Goal: Task Accomplishment & Management: Use online tool/utility

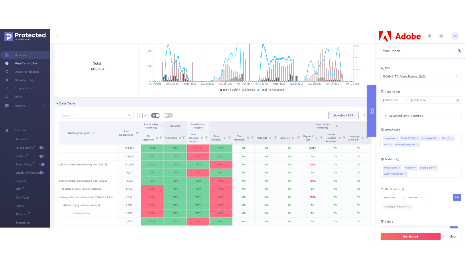
scroll to position [76, 0]
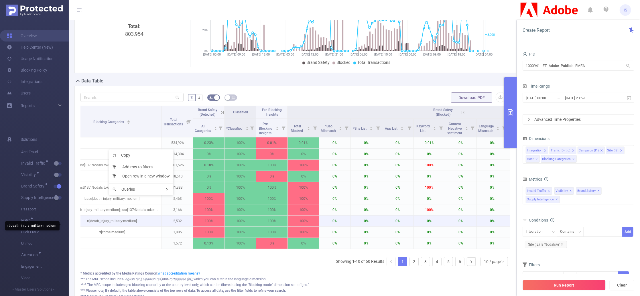
click at [131, 222] on p "rt[death_injury_military:medium]" at bounding box center [111, 221] width 99 height 11
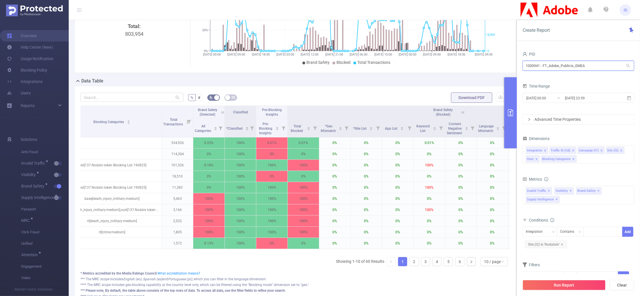
drag, startPoint x: 595, startPoint y: 63, endPoint x: 468, endPoint y: 58, distance: 127.2
click at [468, 58] on section "PID: FT_Adobe_Publicis_EMEA > Time Range: 2025-08-28 00:00 - 2025-09-01 23:59 >…" at bounding box center [354, 130] width 571 height 372
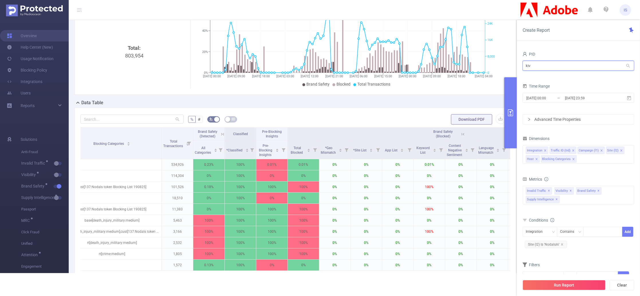
scroll to position [75, 0]
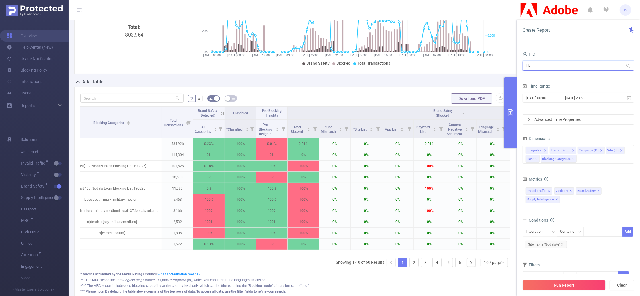
drag, startPoint x: 515, startPoint y: 63, endPoint x: 473, endPoint y: 63, distance: 42.4
click at [473, 63] on section "PID: FT_Adobe_Publicis_EMEA > Time Range: 2025-08-28 00:00 - 2025-09-01 23:59 >…" at bounding box center [354, 131] width 571 height 372
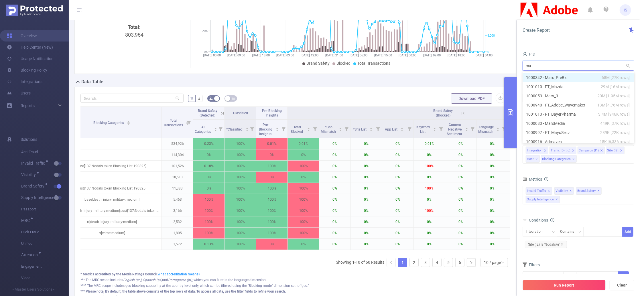
type input "maz"
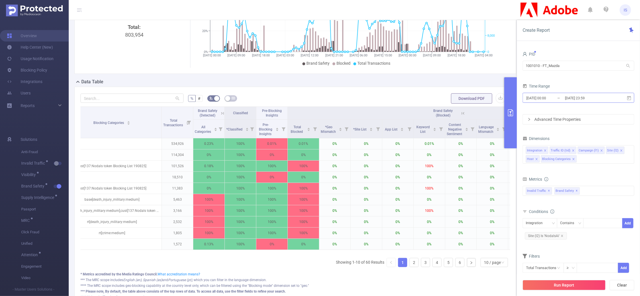
click at [556, 96] on input "[DATE] 00:00" at bounding box center [548, 98] width 46 height 8
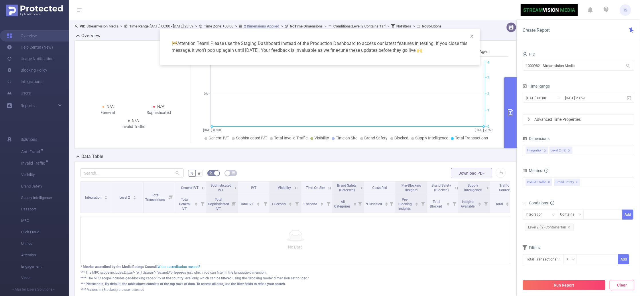
click at [622, 288] on button "Clear" at bounding box center [621, 285] width 25 height 10
type input "[DATE] 05:00"
type input "[DATE] 05:59"
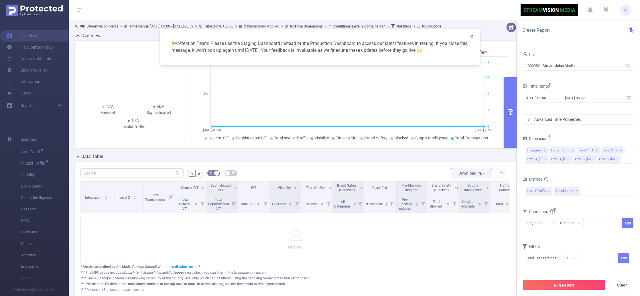
click at [472, 35] on icon "icon: close" at bounding box center [471, 36] width 5 height 5
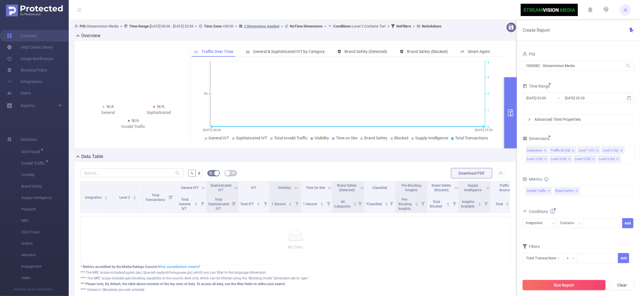
click at [583, 286] on button "Run Report" at bounding box center [563, 285] width 83 height 10
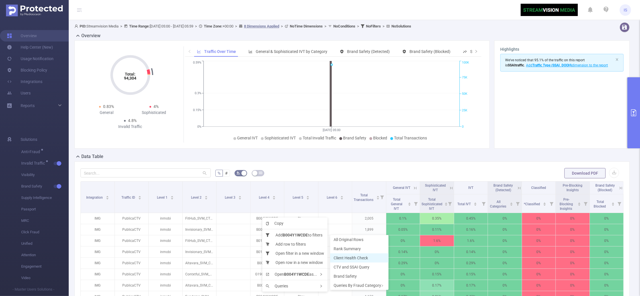
click at [355, 258] on span "Client Health Check" at bounding box center [350, 258] width 34 height 5
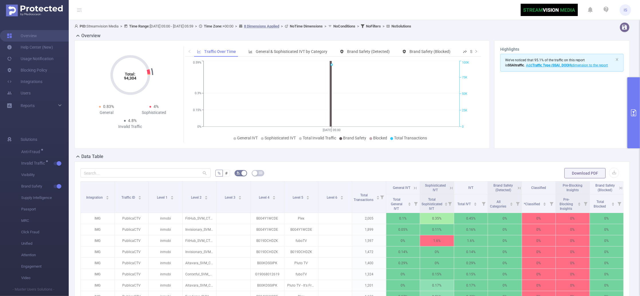
click at [631, 96] on button "primary" at bounding box center [633, 112] width 13 height 71
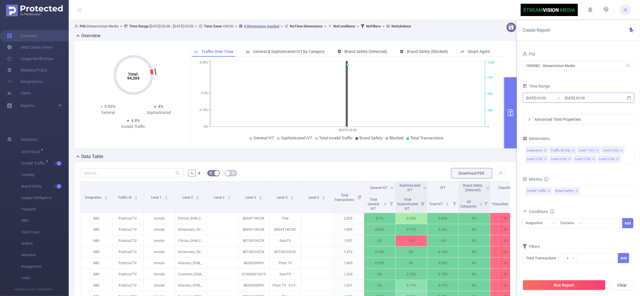
click at [549, 94] on input "[DATE] 05:00" at bounding box center [548, 98] width 46 height 8
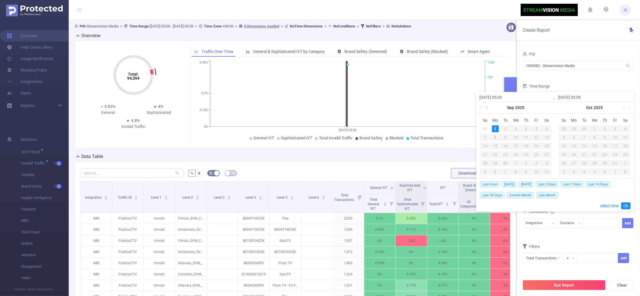
click at [489, 107] on link at bounding box center [487, 107] width 5 height 11
click at [527, 145] on div "14" at bounding box center [525, 146] width 7 height 7
click at [548, 145] on div "16" at bounding box center [546, 146] width 7 height 7
type input "[DATE] 05:00"
type input "[DATE] 05:59"
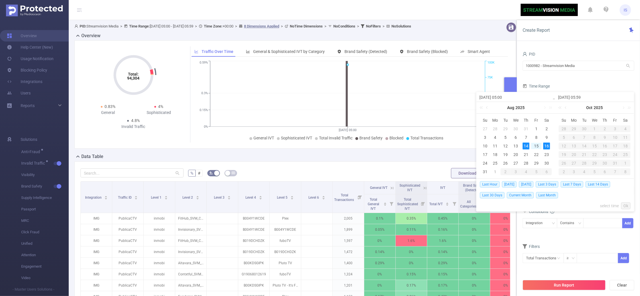
type input "[DATE] 05:00"
type input "[DATE] 05:59"
click at [626, 204] on link "Ok" at bounding box center [625, 205] width 9 height 7
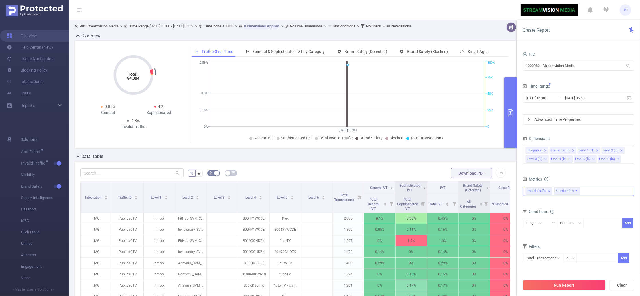
click at [576, 191] on span "✕" at bounding box center [577, 190] width 2 height 7
click at [577, 287] on button "Run Report" at bounding box center [563, 285] width 83 height 10
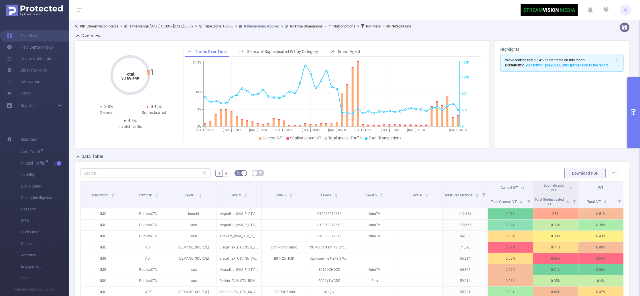
click at [637, 88] on button "primary" at bounding box center [633, 112] width 13 height 71
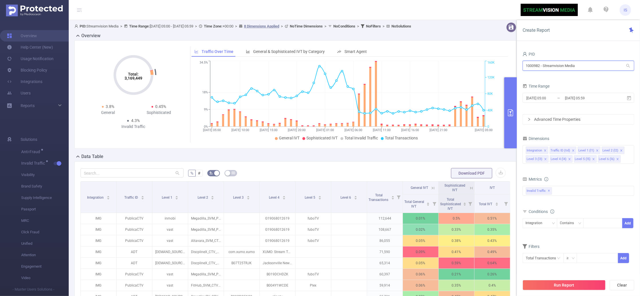
drag, startPoint x: 590, startPoint y: 67, endPoint x: 422, endPoint y: 59, distance: 168.2
click at [422, 59] on section "PID: Streamvision Media > Time Range: 2025-08-14 05:00 - 2025-08-16 05:59 > Tim…" at bounding box center [354, 197] width 571 height 355
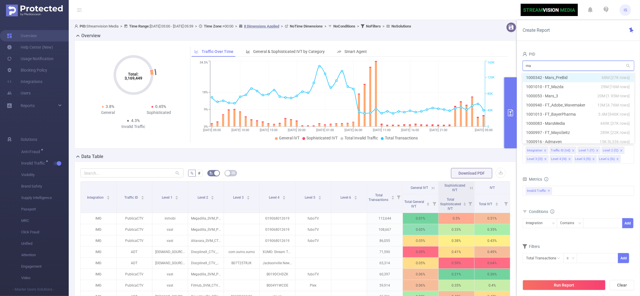
type input "maz"
